Goal: Information Seeking & Learning: Learn about a topic

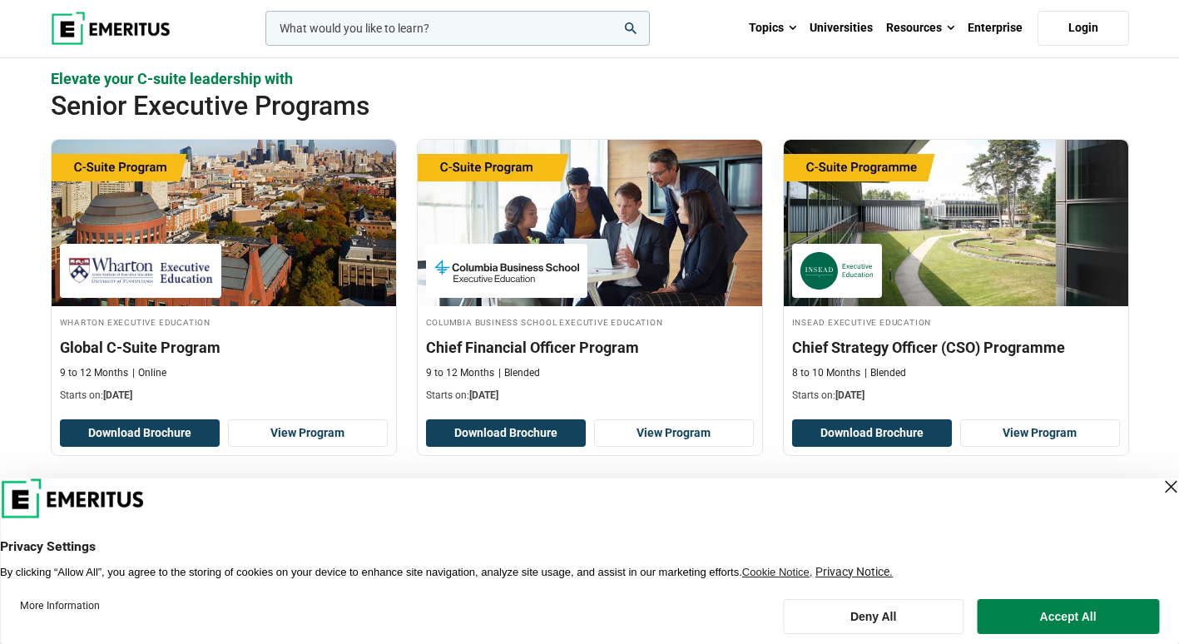
scroll to position [832, 0]
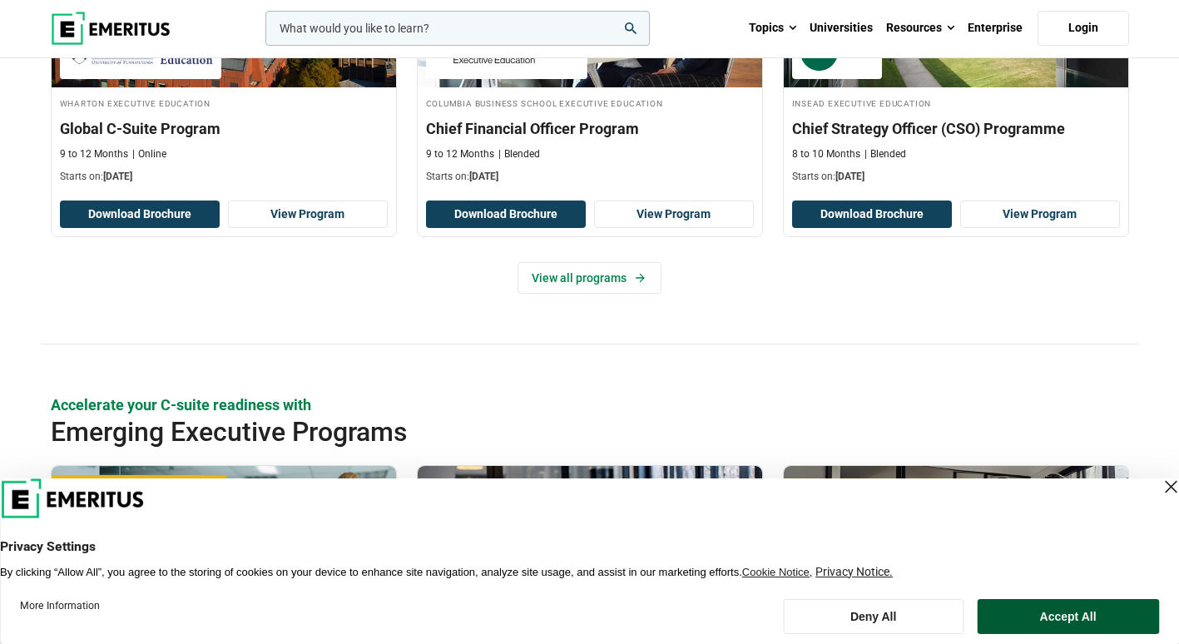
click at [1067, 621] on button "Accept All" at bounding box center [1068, 616] width 182 height 35
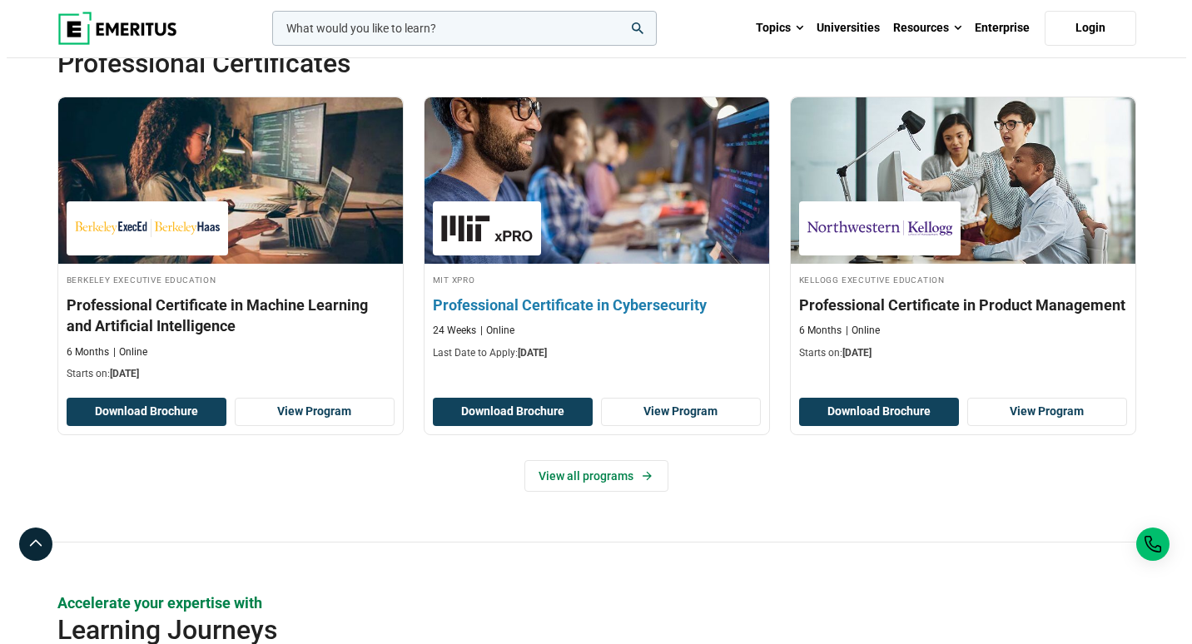
scroll to position [2164, 0]
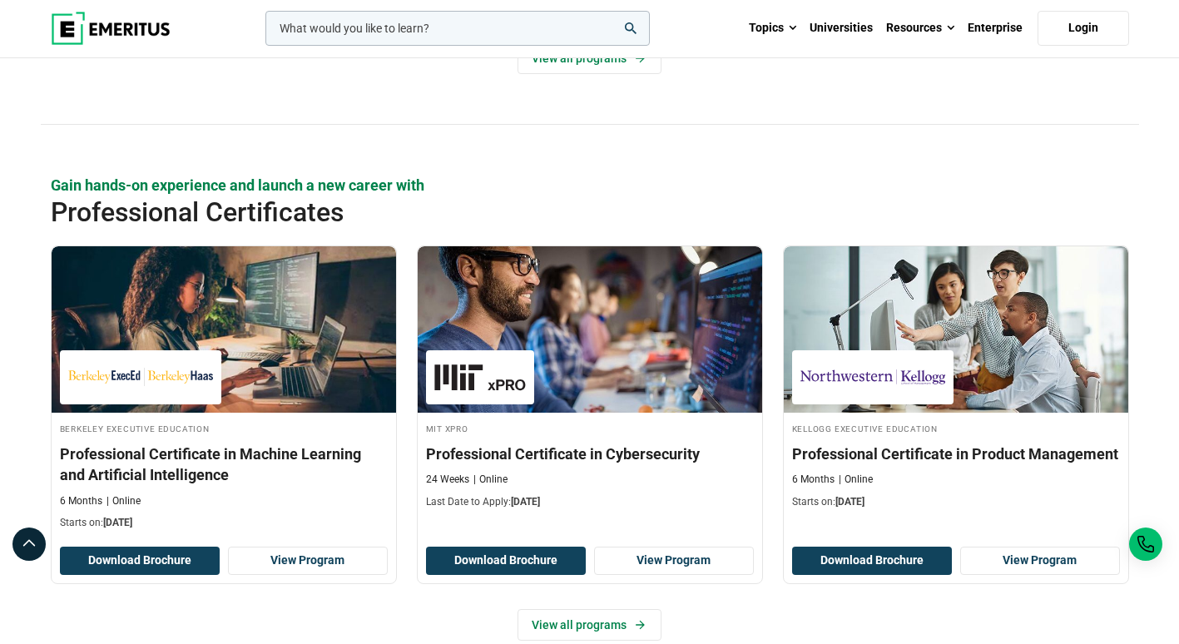
click at [390, 17] on input "woocommerce-product-search-field-0" at bounding box center [458, 28] width 385 height 35
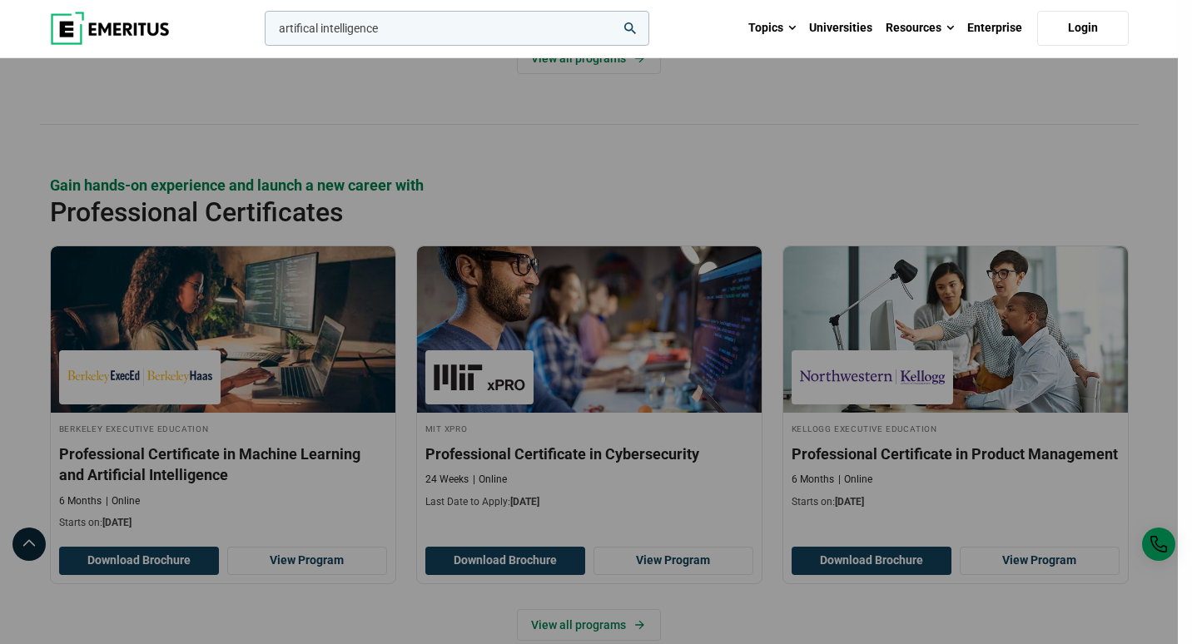
type input "artifical intelligence"
click at [261, 32] on button "search" at bounding box center [261, 32] width 0 height 0
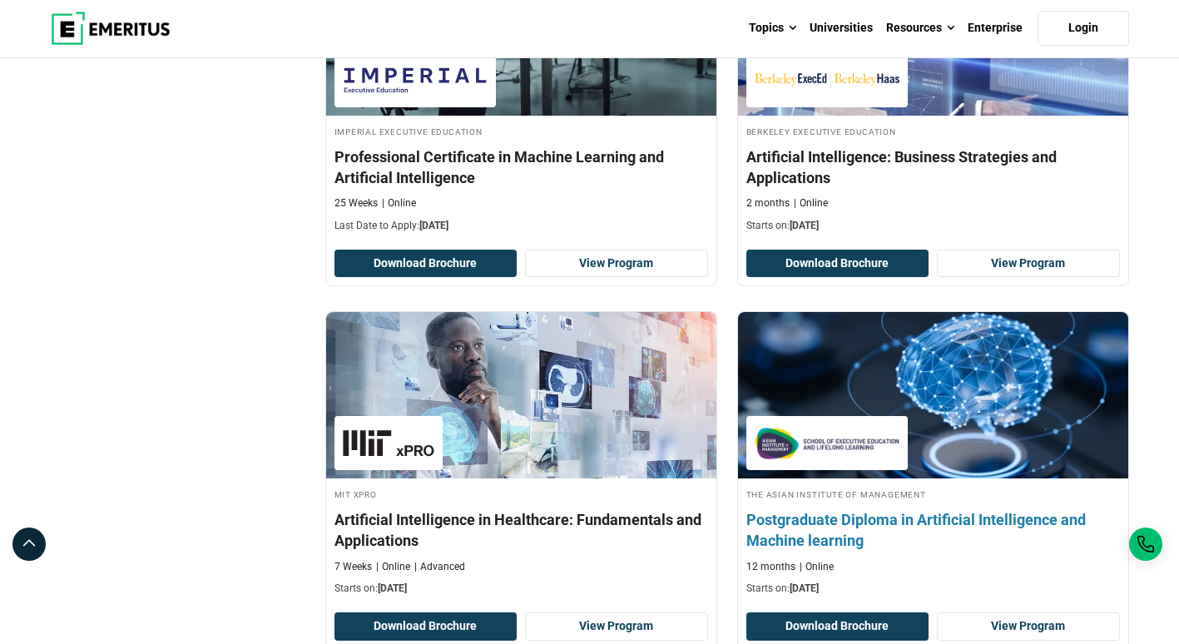
scroll to position [749, 0]
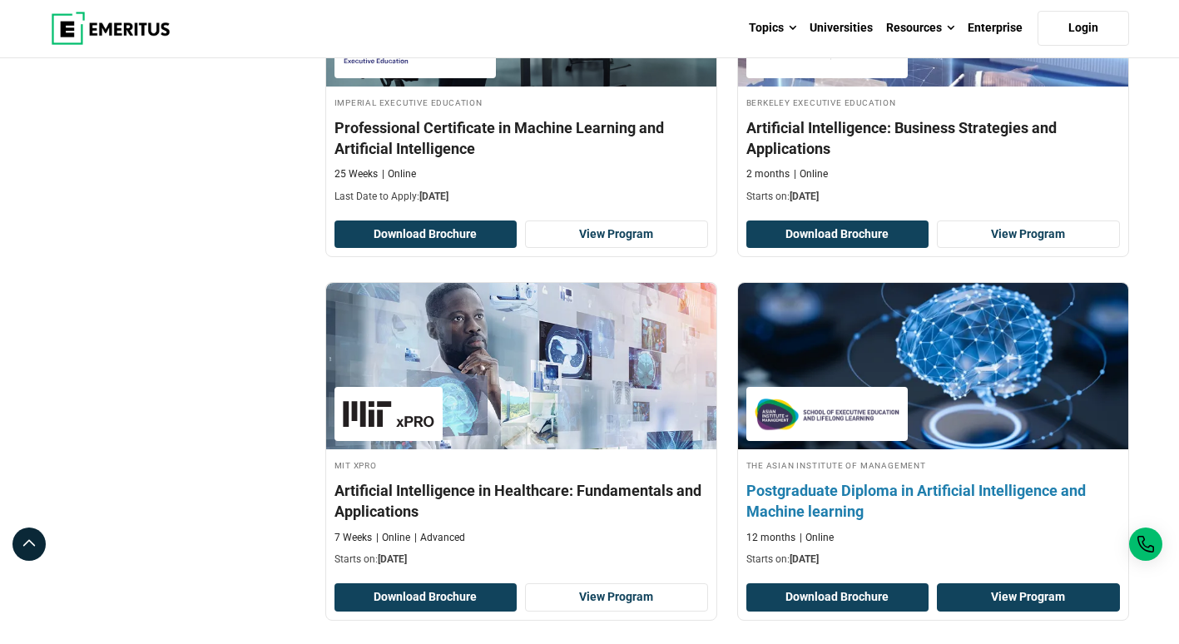
click at [1030, 597] on link "View Program" at bounding box center [1028, 597] width 183 height 28
